Goal: Information Seeking & Learning: Learn about a topic

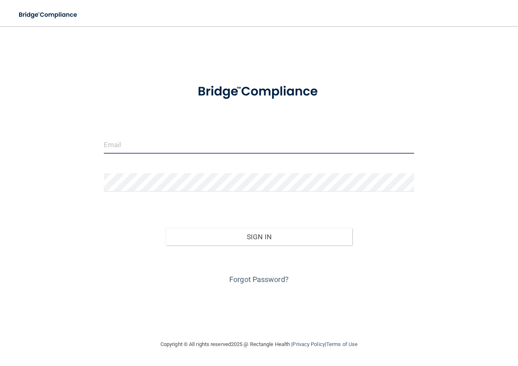
click at [215, 146] on input "email" at bounding box center [259, 144] width 311 height 18
type input "[PERSON_NAME][EMAIL_ADDRESS][DOMAIN_NAME]"
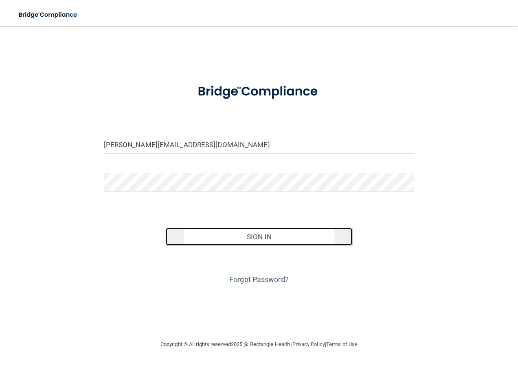
click at [264, 238] on button "Sign In" at bounding box center [259, 237] width 187 height 18
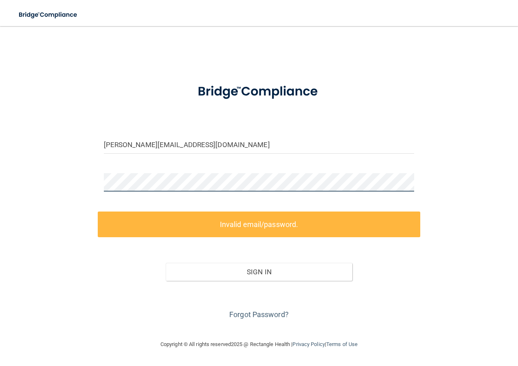
click at [46, 185] on div "blane@bayoral.com Invalid email/password. You don't have permission to access t…" at bounding box center [259, 182] width 486 height 297
click at [259, 318] on link "Forgot Password?" at bounding box center [258, 314] width 59 height 9
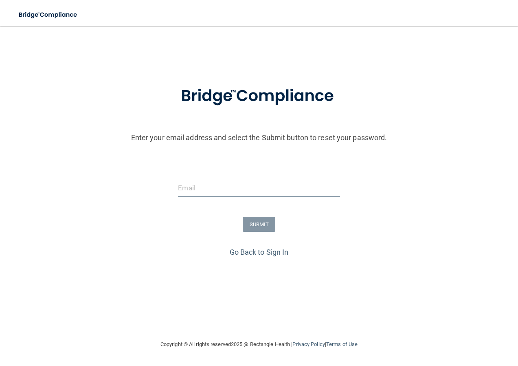
click at [199, 190] on input "email" at bounding box center [259, 188] width 162 height 18
type input "[PERSON_NAME][EMAIL_ADDRESS][DOMAIN_NAME]"
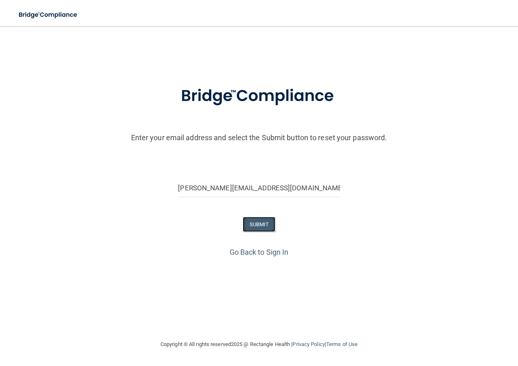
click at [264, 228] on button "SUBMIT" at bounding box center [259, 224] width 33 height 15
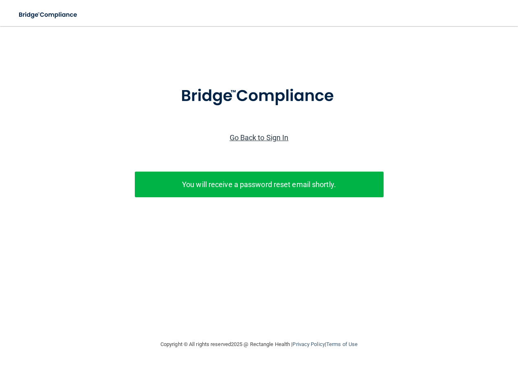
click at [263, 135] on link "Go Back to Sign In" at bounding box center [259, 137] width 59 height 9
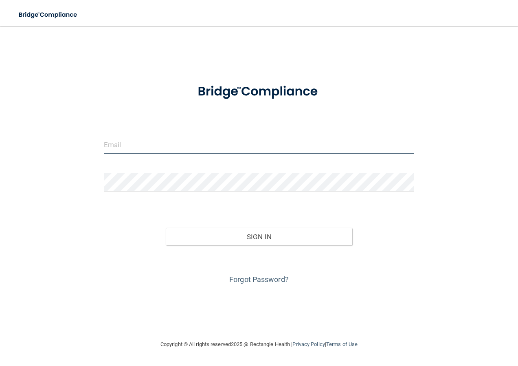
click at [132, 144] on input "email" at bounding box center [259, 144] width 311 height 18
type input "[PERSON_NAME][EMAIL_ADDRESS][DOMAIN_NAME]"
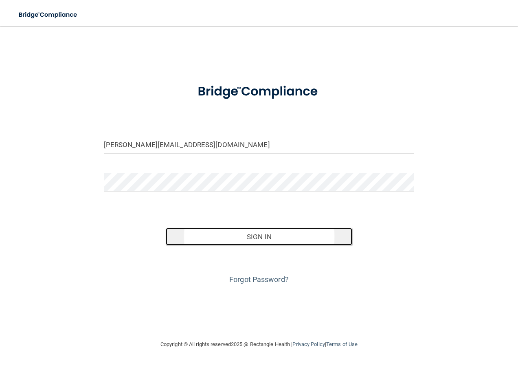
click at [256, 237] on button "Sign In" at bounding box center [259, 237] width 187 height 18
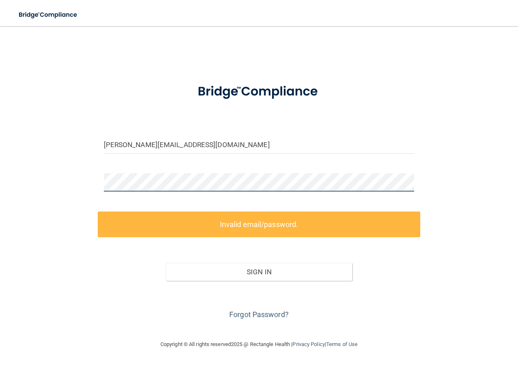
click at [78, 178] on div "blane@bayoral.com Invalid email/password. You don't have permission to access t…" at bounding box center [259, 182] width 486 height 297
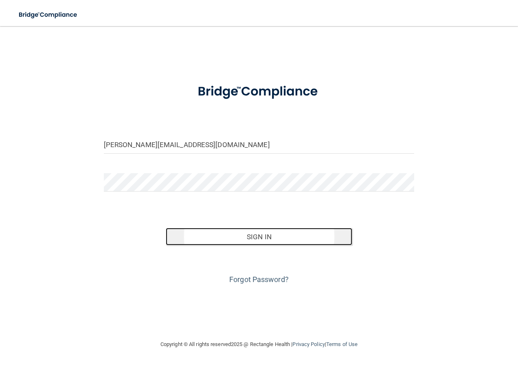
click at [260, 237] on button "Sign In" at bounding box center [259, 237] width 187 height 18
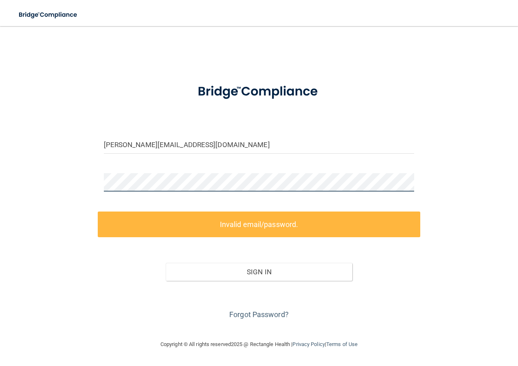
click at [91, 183] on div "blane@bayoral.com Invalid email/password. You don't have permission to access t…" at bounding box center [259, 182] width 486 height 297
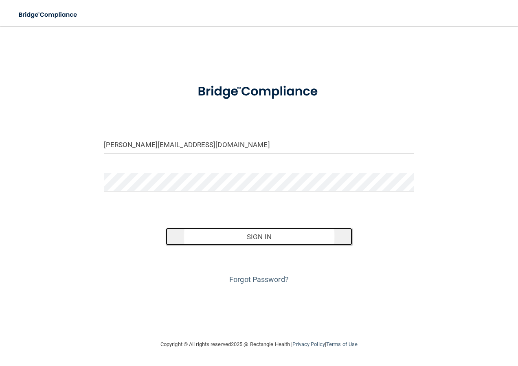
click at [256, 236] on button "Sign In" at bounding box center [259, 237] width 187 height 18
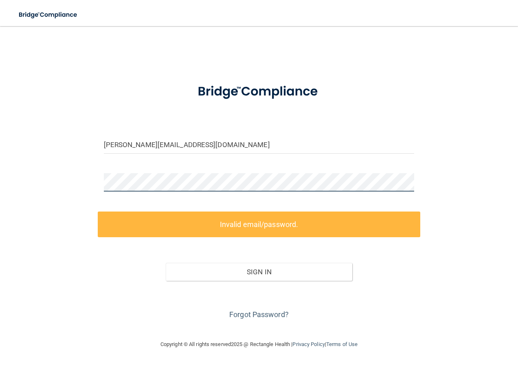
click at [18, 174] on div "blane@bayoral.com Invalid email/password. You don't have permission to access t…" at bounding box center [259, 182] width 486 height 297
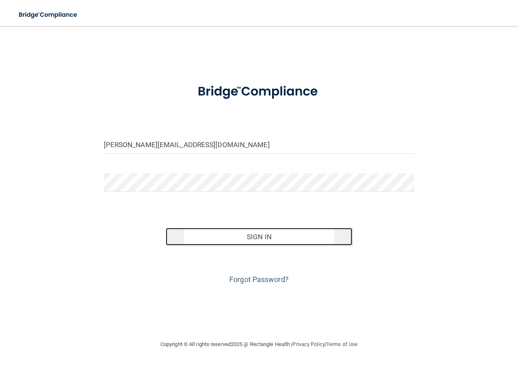
click at [258, 237] on button "Sign In" at bounding box center [259, 237] width 187 height 18
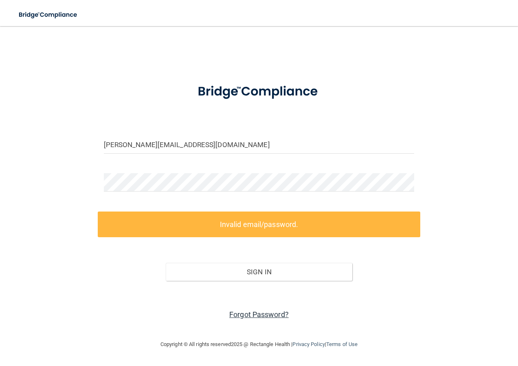
click at [256, 312] on link "Forgot Password?" at bounding box center [258, 314] width 59 height 9
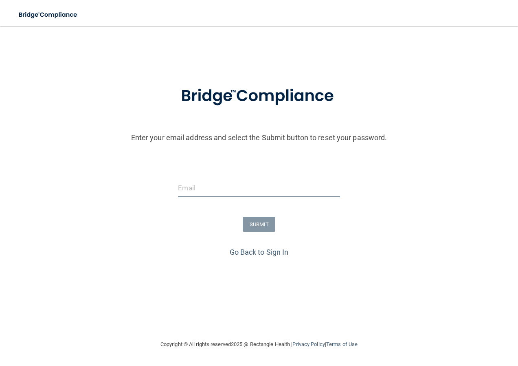
click at [250, 185] on input "email" at bounding box center [259, 188] width 162 height 18
type input "[PERSON_NAME][EMAIL_ADDRESS][DOMAIN_NAME]"
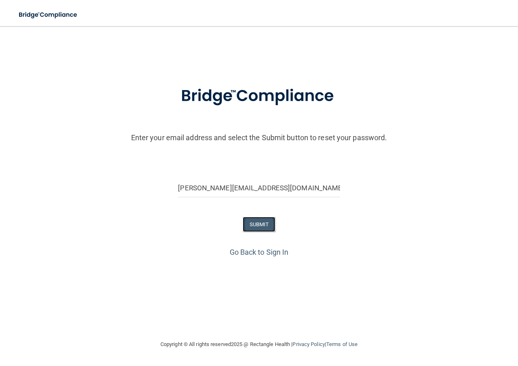
click at [263, 229] on button "SUBMIT" at bounding box center [259, 224] width 33 height 15
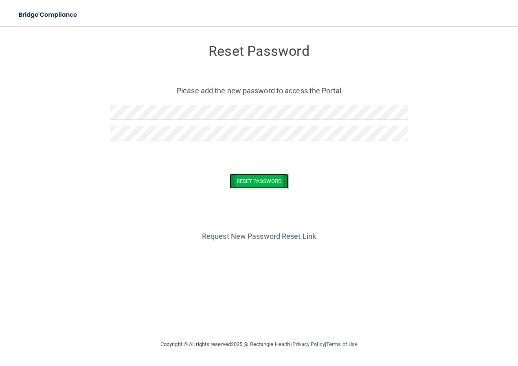
click at [256, 184] on button "Reset Password" at bounding box center [259, 181] width 59 height 15
click at [262, 183] on button "Reset Password" at bounding box center [259, 181] width 59 height 15
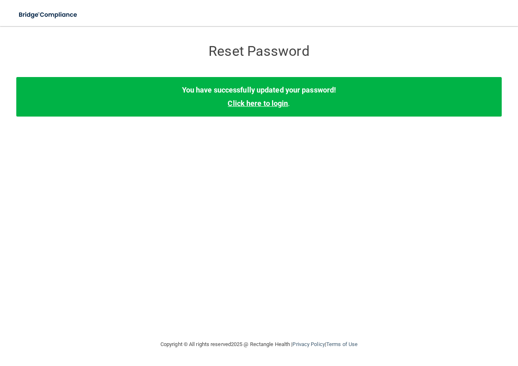
click at [256, 105] on link "Click here to login" at bounding box center [258, 103] width 60 height 9
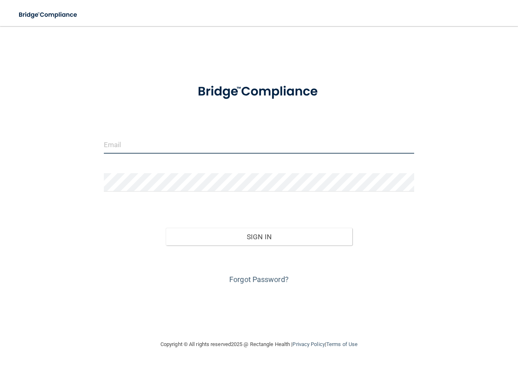
click at [150, 152] on input "email" at bounding box center [259, 144] width 311 height 18
type input "[PERSON_NAME][EMAIL_ADDRESS][DOMAIN_NAME]"
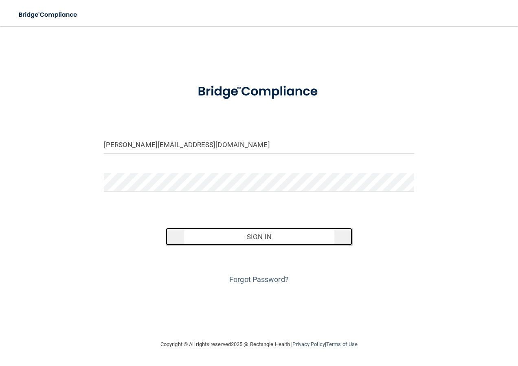
click at [235, 233] on button "Sign In" at bounding box center [259, 237] width 187 height 18
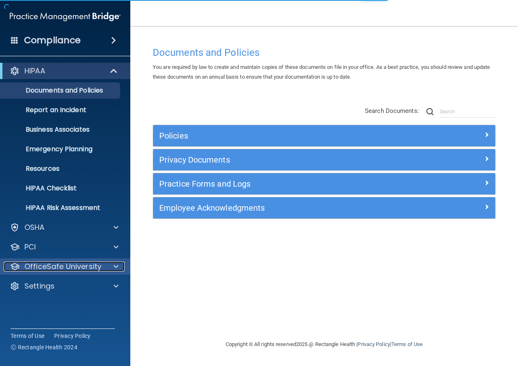
click at [52, 266] on p "OfficeSafe University" at bounding box center [62, 267] width 77 height 10
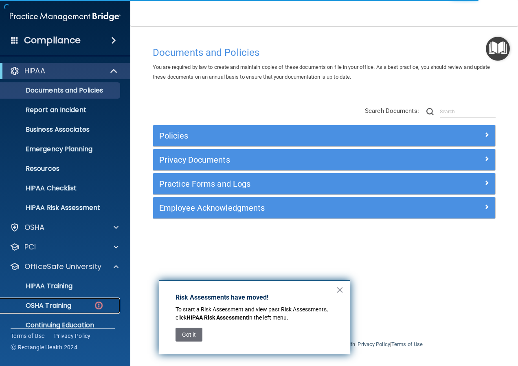
click at [66, 303] on p "OSHA Training" at bounding box center [38, 305] width 66 height 8
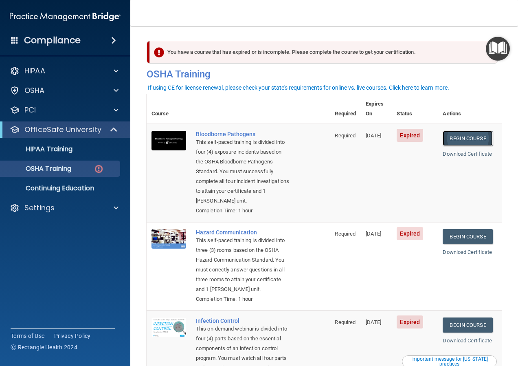
click at [458, 131] on link "Begin Course" at bounding box center [468, 138] width 50 height 15
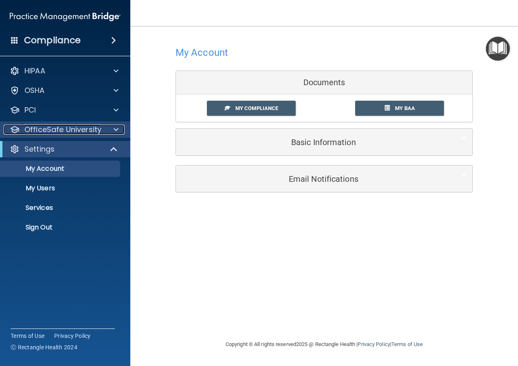
click at [51, 130] on p "OfficeSafe University" at bounding box center [62, 130] width 77 height 10
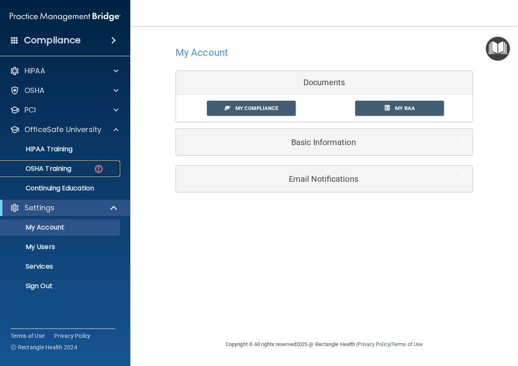
click at [57, 172] on p "OSHA Training" at bounding box center [38, 169] width 66 height 8
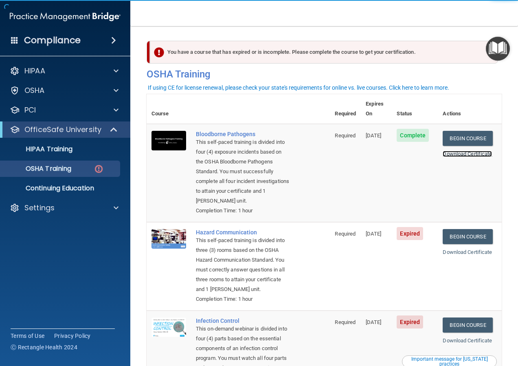
click at [473, 151] on link "Download Certificate" at bounding box center [467, 154] width 49 height 6
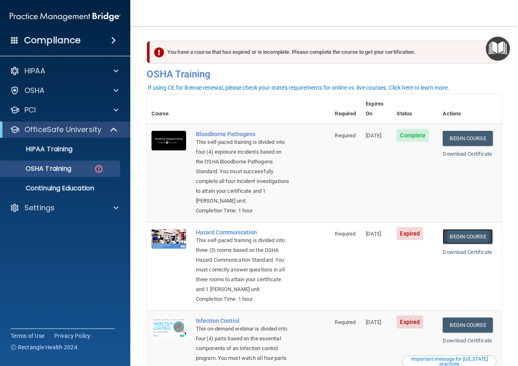
click at [460, 240] on link "Begin Course" at bounding box center [468, 236] width 50 height 15
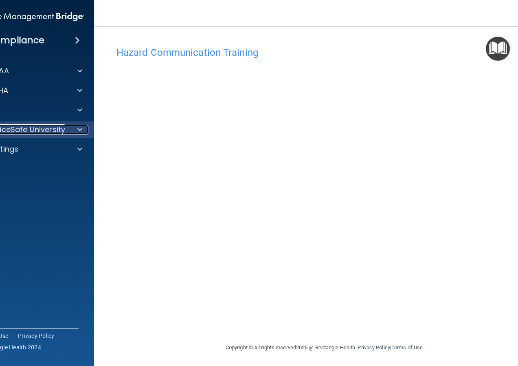
click at [39, 131] on p "OfficeSafe University" at bounding box center [26, 130] width 77 height 10
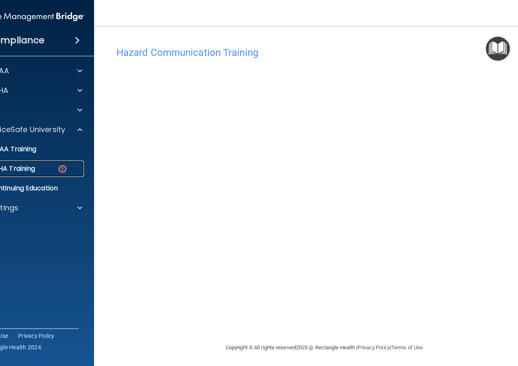
click at [32, 170] on p "OSHA Training" at bounding box center [2, 169] width 66 height 8
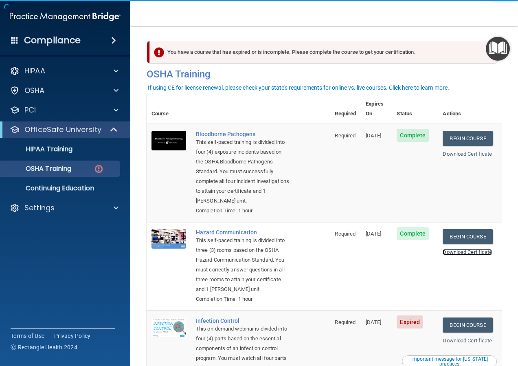
click at [465, 255] on link "Download Certificate" at bounding box center [467, 252] width 49 height 6
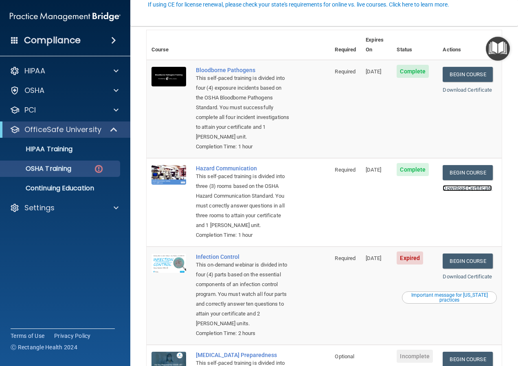
scroll to position [122, 0]
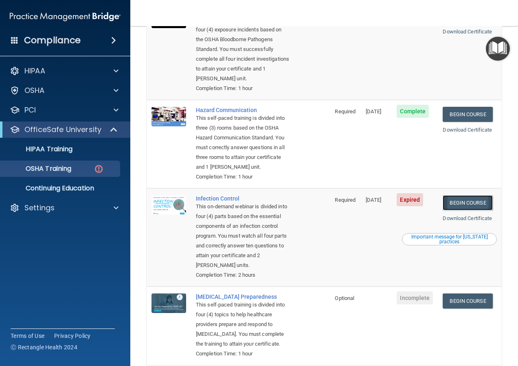
click at [462, 210] on link "Begin Course" at bounding box center [468, 202] width 50 height 15
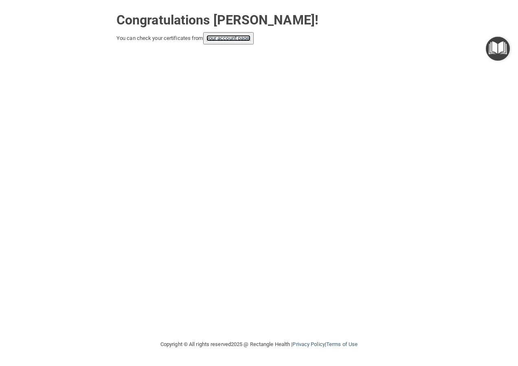
drag, startPoint x: 235, startPoint y: 39, endPoint x: 270, endPoint y: 65, distance: 43.3
click at [235, 39] on link "your account page!" at bounding box center [229, 38] width 44 height 6
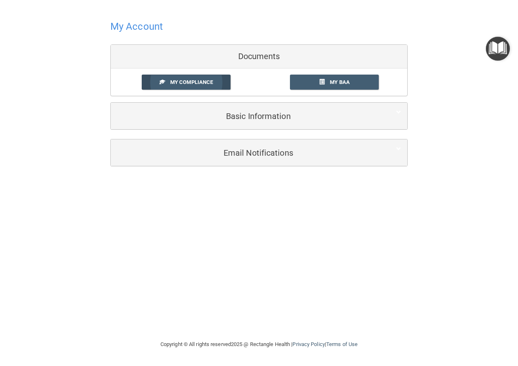
click at [219, 80] on link "My Compliance" at bounding box center [186, 82] width 89 height 15
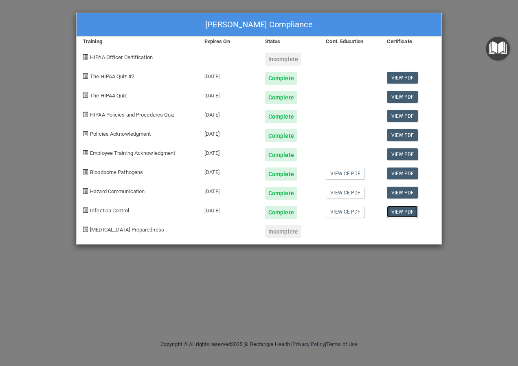
click at [407, 212] on link "View PDF" at bounding box center [402, 212] width 31 height 12
